Goal: Task Accomplishment & Management: Manage account settings

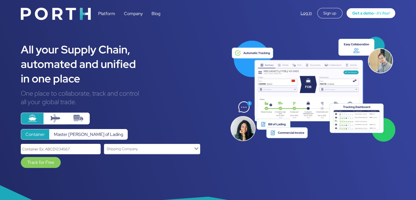
click at [324, 14] on div "Sign up" at bounding box center [329, 13] width 25 height 10
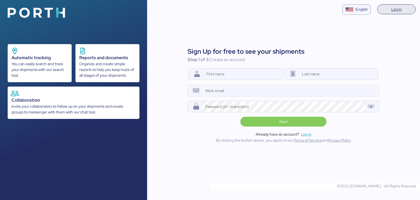
click at [397, 11] on span "Log in" at bounding box center [396, 9] width 10 height 7
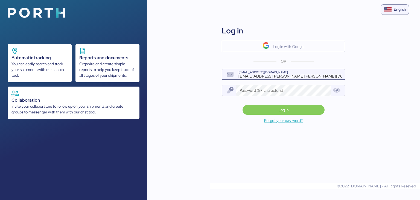
type input "[EMAIL_ADDRESS][PERSON_NAME][PERSON_NAME][DOMAIN_NAME]"
